Goal: Transaction & Acquisition: Obtain resource

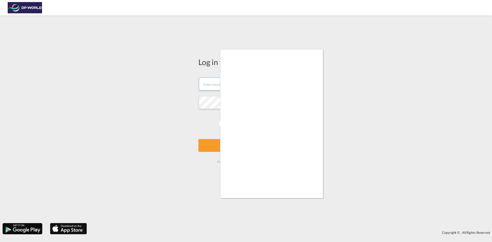
type input "[PERSON_NAME][EMAIL_ADDRESS][PERSON_NAME][DOMAIN_NAME]"
click at [214, 124] on div at bounding box center [246, 121] width 492 height 242
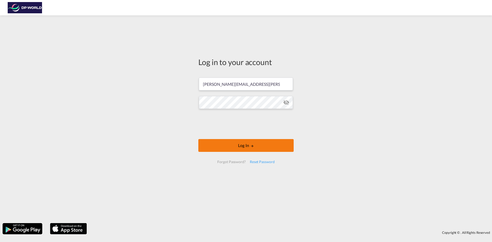
click at [250, 145] on md-icon "LOGIN" at bounding box center [252, 146] width 4 height 4
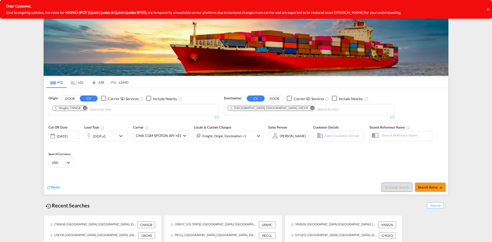
click at [489, 10] on icon at bounding box center [488, 9] width 3 height 3
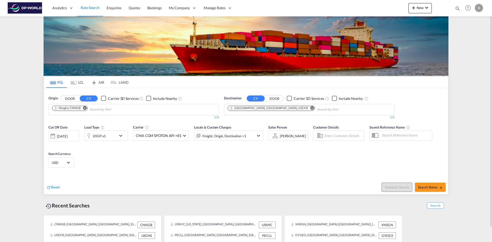
click at [84, 110] on button "Remove" at bounding box center [84, 108] width 8 height 5
click at [82, 110] on input "Chips input." at bounding box center [76, 110] width 49 height 8
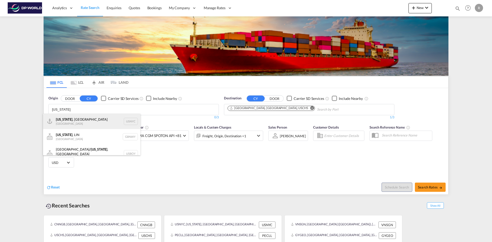
type input "[US_STATE]"
click at [77, 119] on div "[US_STATE] , [GEOGRAPHIC_DATA] [GEOGRAPHIC_DATA] USNYC" at bounding box center [91, 121] width 97 height 15
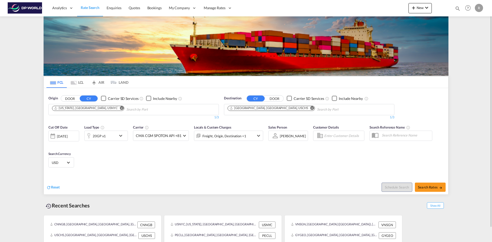
click at [310, 109] on md-icon "Remove" at bounding box center [312, 108] width 4 height 4
click at [267, 110] on body "Analytics Reports Dashboard Rate Search Enquiries Quotes Bookings" at bounding box center [246, 121] width 492 height 242
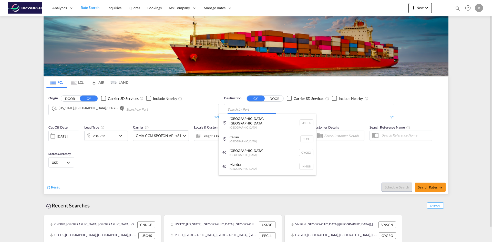
click at [243, 110] on body "Analytics Reports Dashboard Rate Search Enquiries Quotes Bookings" at bounding box center [246, 121] width 492 height 242
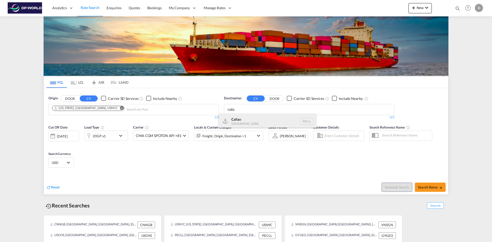
type input "calla"
click at [242, 123] on div "Calla o [GEOGRAPHIC_DATA] PECLL" at bounding box center [267, 121] width 97 height 15
click at [67, 136] on div "[DATE]" at bounding box center [62, 136] width 11 height 5
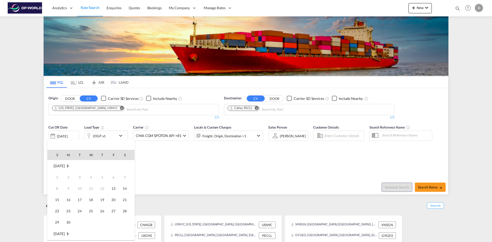
scroll to position [204, 0]
click at [68, 200] on span "15" at bounding box center [68, 200] width 10 height 10
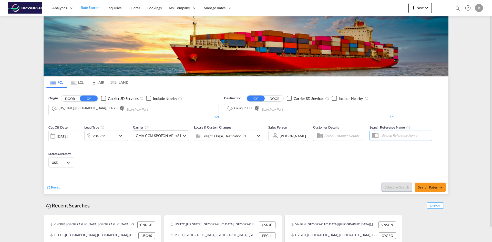
click at [195, 175] on div "Reset Schedule Search Search Rates" at bounding box center [246, 183] width 405 height 22
click at [445, 188] on button "Search Rates" at bounding box center [430, 187] width 31 height 9
type input "USNYC to PECLL / [DATE]"
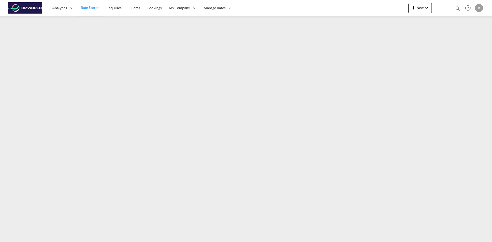
click at [21, 8] on img at bounding box center [25, 8] width 35 height 12
click at [92, 8] on span "Rate Search" at bounding box center [90, 7] width 19 height 4
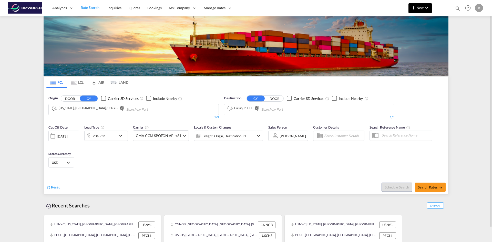
click at [428, 9] on md-icon "icon-chevron-down" at bounding box center [427, 8] width 6 height 6
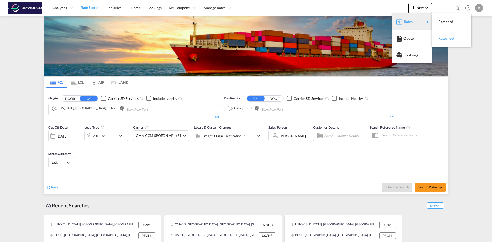
click at [447, 41] on div "Ratesheet" at bounding box center [448, 38] width 19 height 13
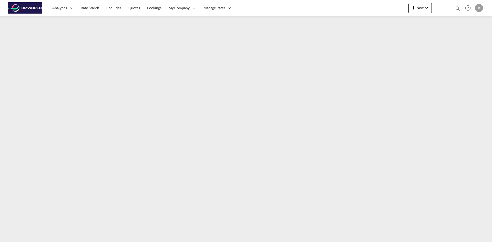
drag, startPoint x: 428, startPoint y: 237, endPoint x: 435, endPoint y: 237, distance: 7.4
click at [435, 237] on div at bounding box center [246, 126] width 492 height 221
